Goal: Navigation & Orientation: Find specific page/section

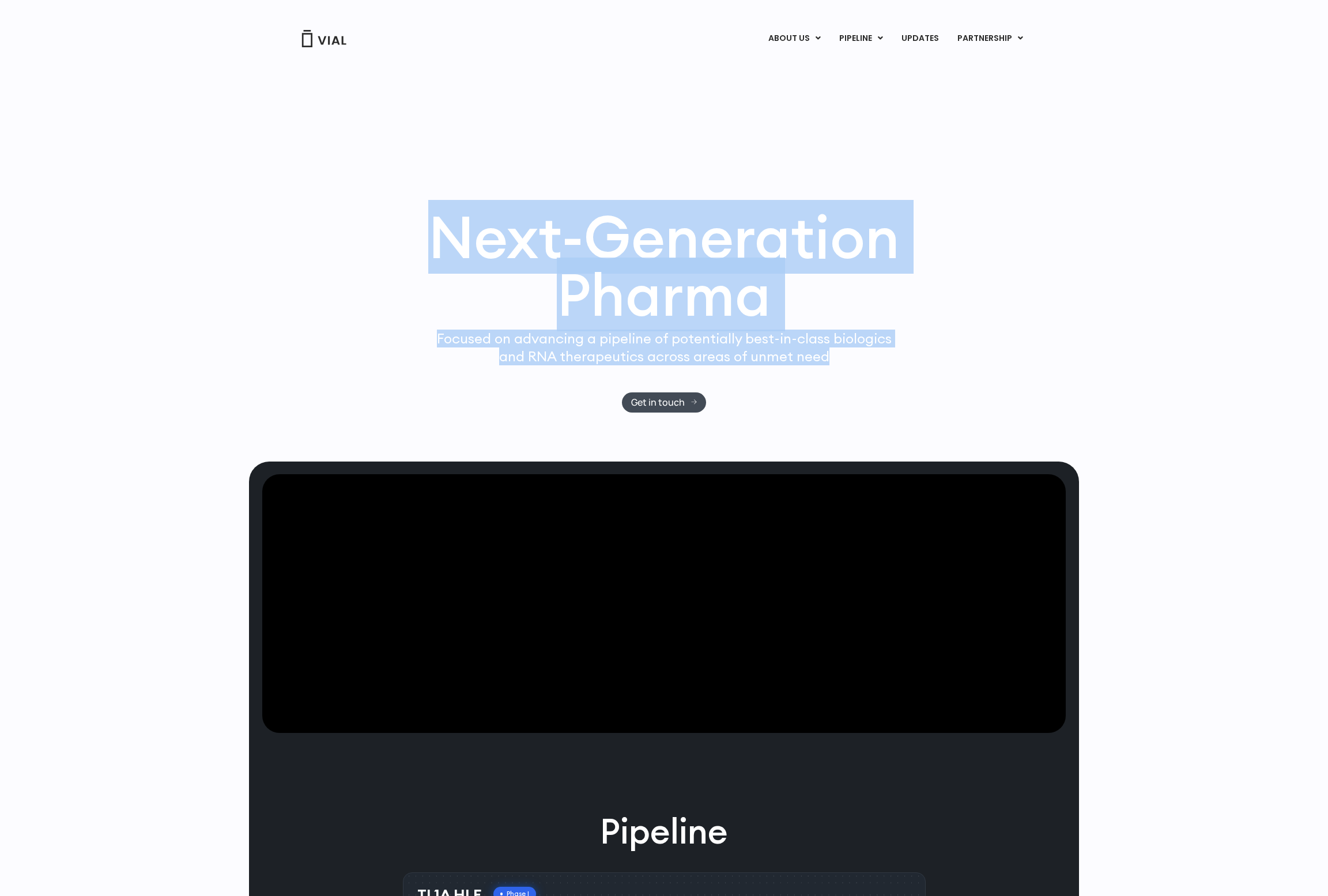
click at [935, 389] on div "Next-Generation Pharma Focused on advancing a pipeline of potentially best-in-c…" at bounding box center [664, 310] width 738 height 204
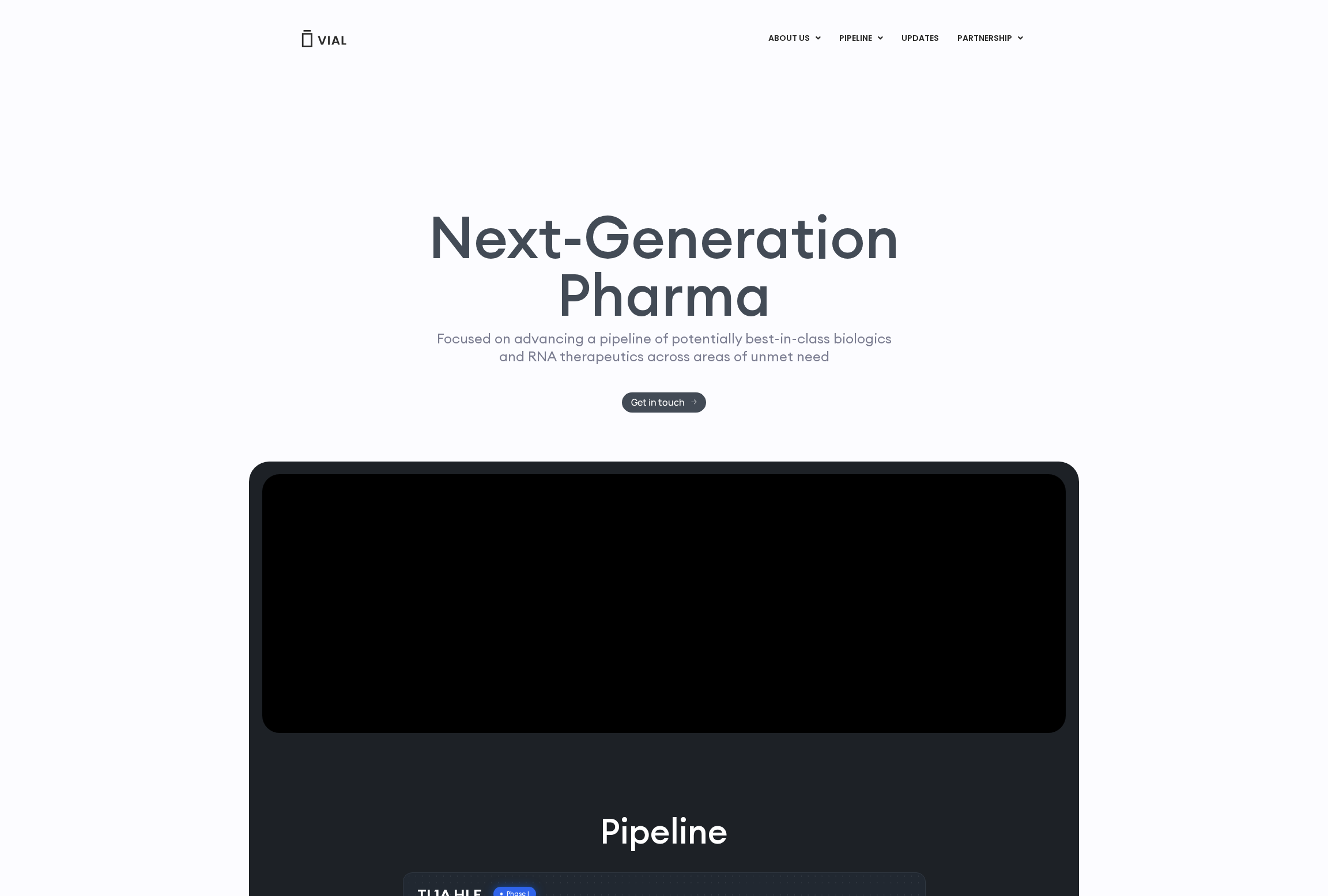
click at [877, 354] on p "Focused on advancing a pipeline of potentially best-in-class biologics and RNA …" at bounding box center [663, 347] width 465 height 36
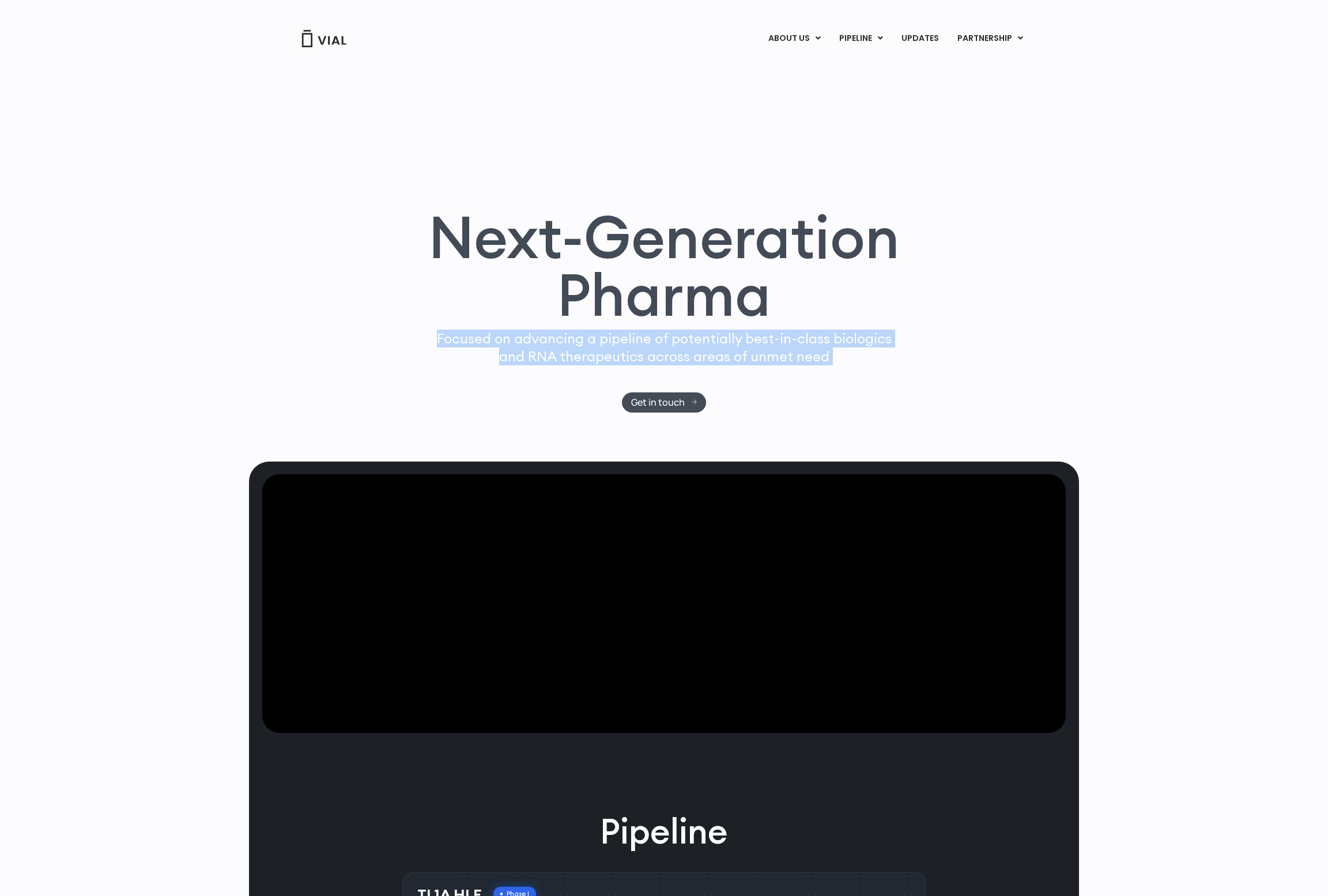
click at [877, 354] on p "Focused on advancing a pipeline of potentially best-in-class biologics and RNA …" at bounding box center [663, 347] width 465 height 36
click at [825, 406] on div "Next-Generation Pharma Focused on advancing a pipeline of potentially best-in-c…" at bounding box center [664, 310] width 738 height 204
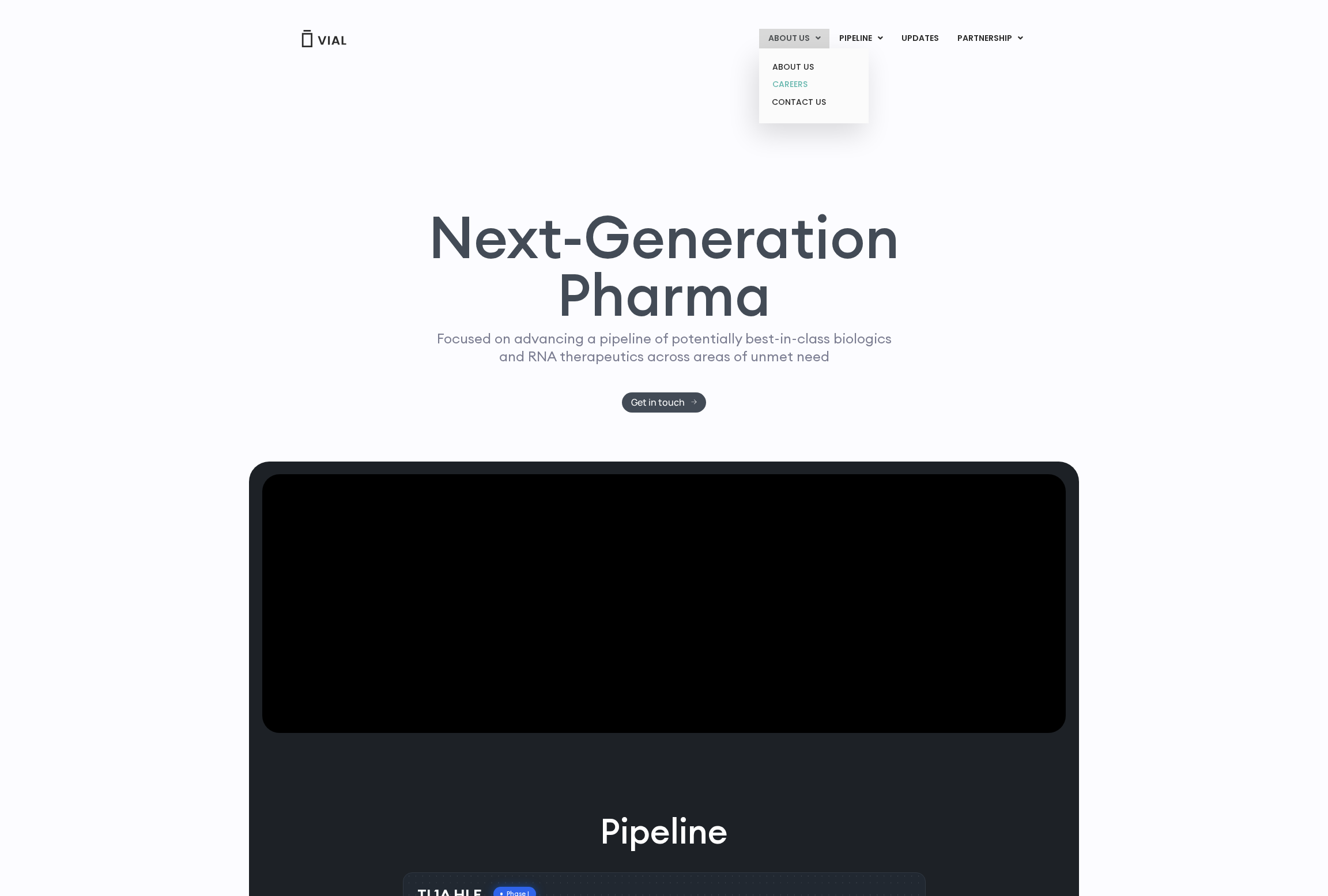
click at [782, 78] on link "CAREERS" at bounding box center [813, 84] width 101 height 18
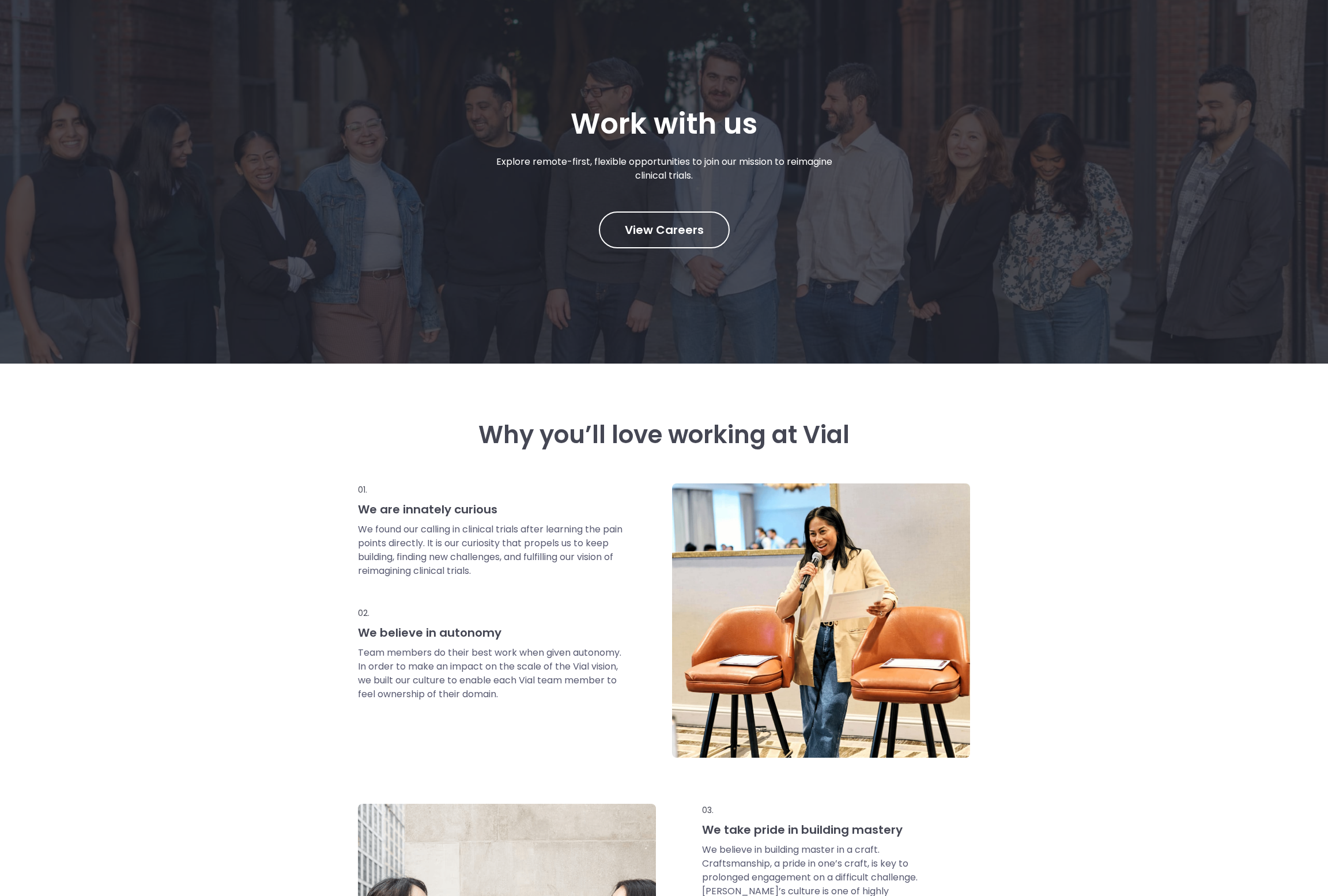
scroll to position [110, 0]
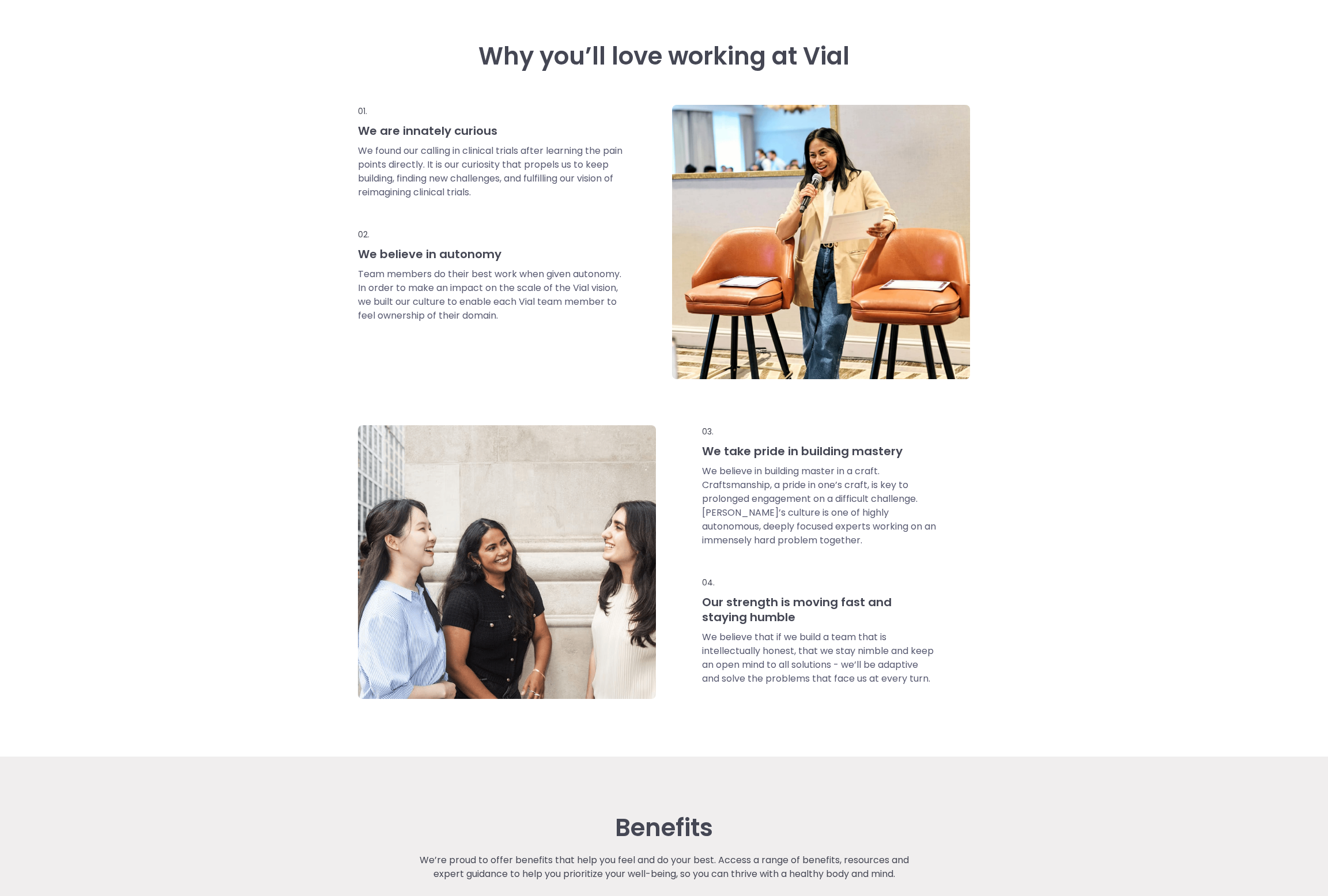
scroll to position [482, 0]
